Goal: Entertainment & Leisure: Consume media (video, audio)

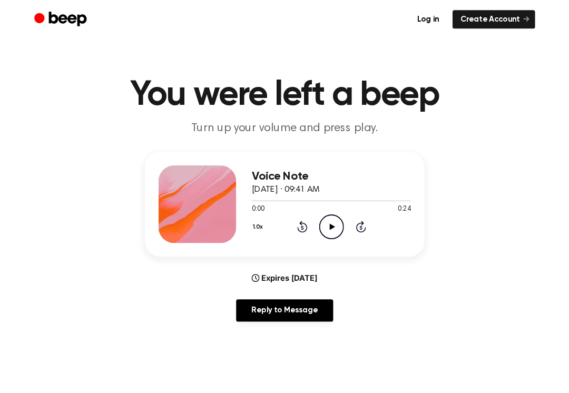
scroll to position [11, 0]
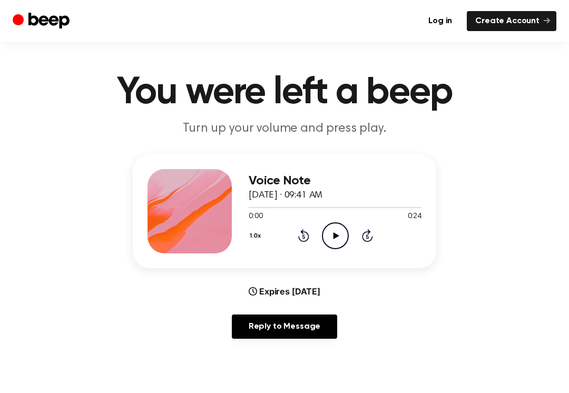
click at [342, 222] on icon "Play Audio" at bounding box center [335, 235] width 27 height 27
click at [279, 241] on div "1.0x Rewind 5 seconds Play Audio Skip 5 seconds" at bounding box center [335, 235] width 173 height 27
click at [293, 229] on div "1.0x Rewind 5 seconds Play Audio Skip 5 seconds" at bounding box center [335, 235] width 173 height 27
click at [302, 241] on icon at bounding box center [303, 235] width 11 height 13
click at [364, 240] on icon at bounding box center [367, 235] width 11 height 13
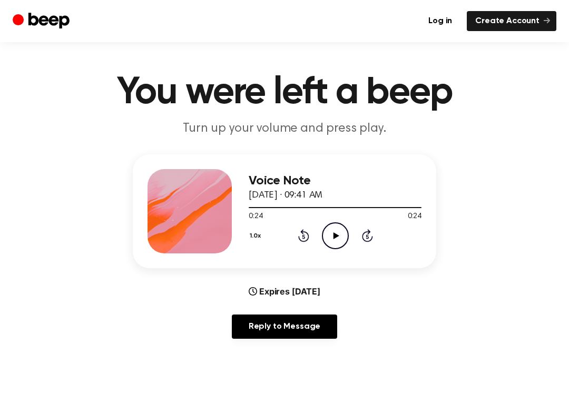
click at [368, 242] on icon at bounding box center [367, 235] width 11 height 13
click at [301, 231] on icon at bounding box center [303, 235] width 11 height 13
click at [300, 231] on icon "Rewind 5 seconds" at bounding box center [304, 236] width 12 height 14
click at [299, 243] on div "1.0x Rewind 5 seconds Play Audio Skip 5 seconds" at bounding box center [335, 235] width 173 height 27
click at [301, 245] on div "1.0x Rewind 5 seconds Play Audio Skip 5 seconds" at bounding box center [335, 235] width 173 height 27
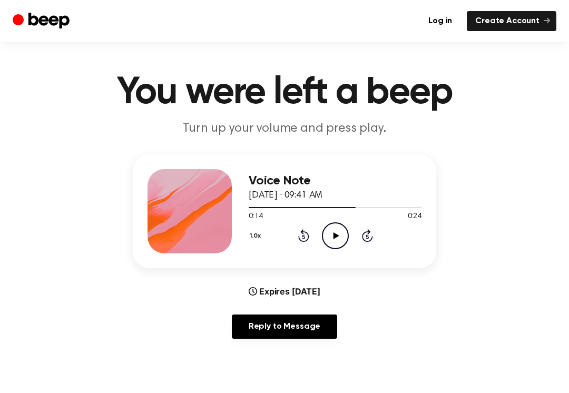
click at [308, 229] on icon "Rewind 5 seconds" at bounding box center [304, 236] width 12 height 14
click at [307, 235] on icon at bounding box center [303, 235] width 11 height 13
click at [307, 233] on icon at bounding box center [303, 235] width 11 height 13
click at [303, 236] on icon "Rewind 5 seconds" at bounding box center [304, 236] width 12 height 14
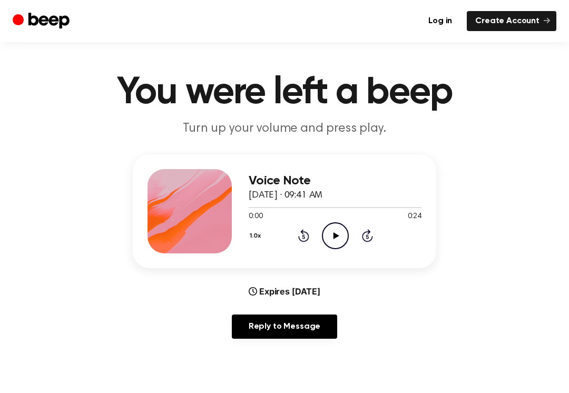
click at [315, 241] on div "1.0x Rewind 5 seconds Play Audio Skip 5 seconds" at bounding box center [335, 235] width 173 height 27
click at [334, 234] on icon at bounding box center [336, 235] width 6 height 7
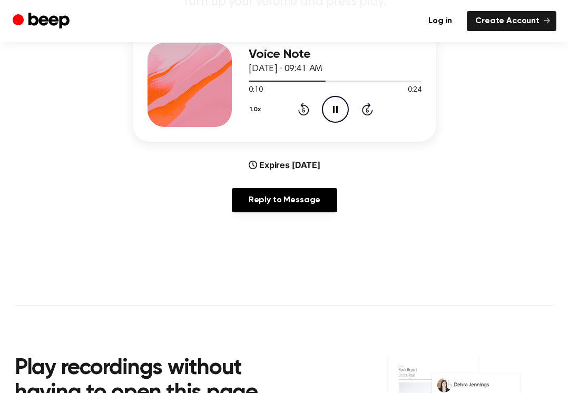
scroll to position [0, 0]
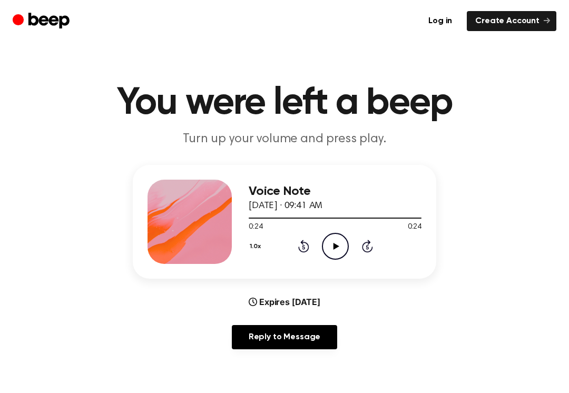
click at [289, 237] on div "1.0x Rewind 5 seconds Play Audio Skip 5 seconds" at bounding box center [335, 246] width 173 height 27
click at [288, 237] on div "1.0x Rewind 5 seconds Play Audio Skip 5 seconds" at bounding box center [335, 246] width 173 height 27
click at [296, 252] on div "1.0x Rewind 5 seconds Play Audio Skip 5 seconds" at bounding box center [335, 246] width 173 height 27
click at [303, 241] on icon at bounding box center [303, 246] width 11 height 13
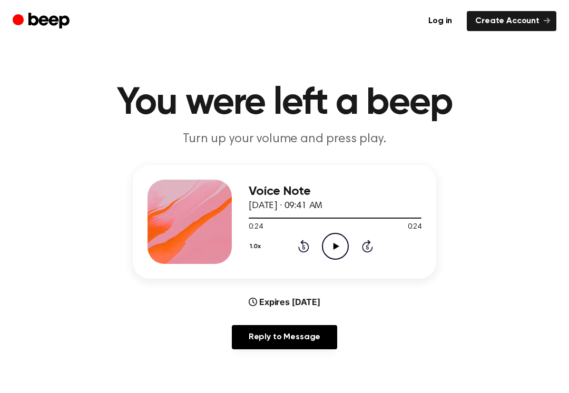
click at [303, 241] on icon at bounding box center [303, 246] width 11 height 13
click at [354, 242] on div "1.0x Rewind 5 seconds Play Audio Skip 5 seconds" at bounding box center [335, 246] width 173 height 27
click at [328, 247] on icon "Play Audio" at bounding box center [335, 246] width 27 height 27
click at [287, 249] on div "1.0x Rewind 5 seconds Pause Audio Skip 5 seconds" at bounding box center [335, 246] width 173 height 27
click at [299, 242] on icon "Rewind 5 seconds" at bounding box center [304, 246] width 12 height 14
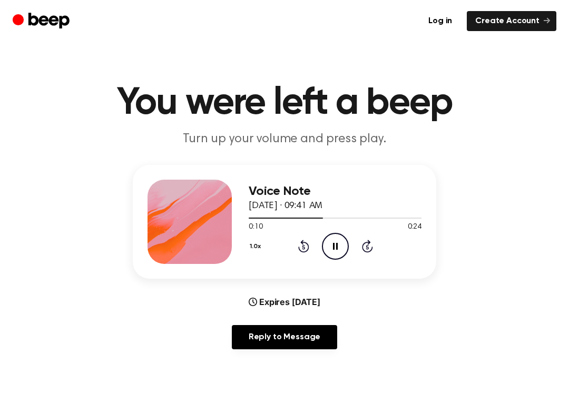
click at [301, 249] on icon "Rewind 5 seconds" at bounding box center [304, 246] width 12 height 14
click at [302, 249] on icon "Rewind 5 seconds" at bounding box center [304, 246] width 12 height 14
click at [304, 248] on icon "Rewind 5 seconds" at bounding box center [304, 246] width 12 height 14
click at [300, 255] on div "1.0x Rewind 5 seconds Pause Audio Skip 5 seconds" at bounding box center [335, 246] width 173 height 27
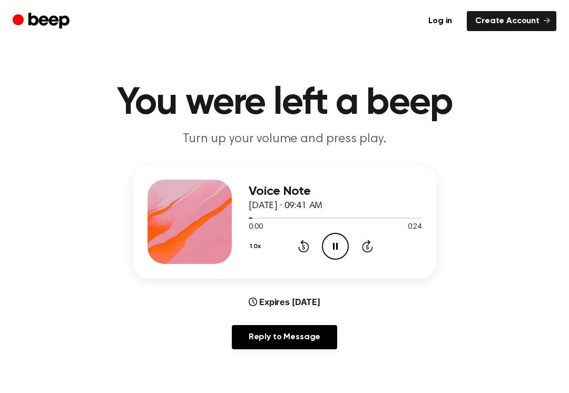
click at [315, 243] on div "1.0x Rewind 5 seconds Pause Audio Skip 5 seconds" at bounding box center [335, 246] width 173 height 27
click at [338, 247] on icon "Pause Audio" at bounding box center [335, 246] width 27 height 27
click at [307, 247] on icon "Rewind 5 seconds" at bounding box center [304, 246] width 12 height 14
click at [303, 240] on icon at bounding box center [303, 246] width 11 height 13
click at [331, 239] on icon "Play Audio" at bounding box center [335, 246] width 27 height 27
